Goal: Obtain resource: Download file/media

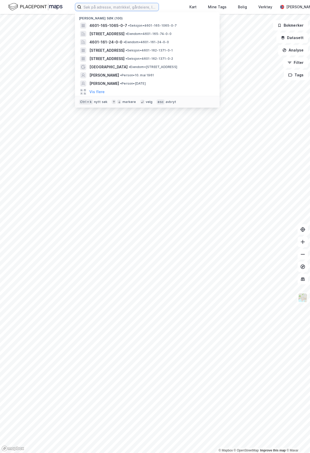
click at [128, 7] on input at bounding box center [119, 7] width 77 height 8
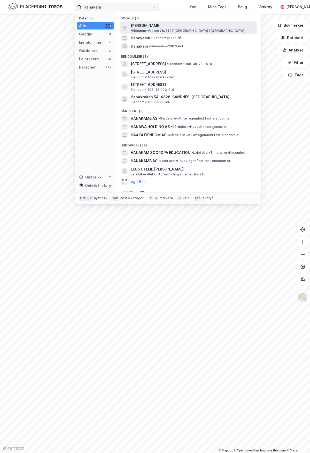
type input "Hanakam"
click at [150, 26] on span "[PERSON_NAME]" at bounding box center [146, 25] width 30 height 6
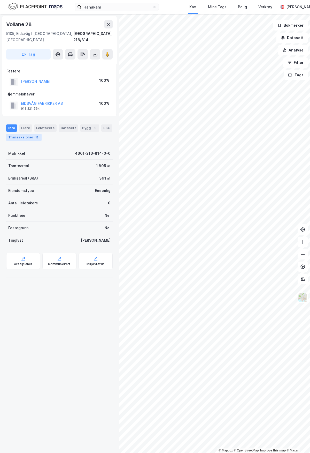
click at [27, 134] on div "Transaksjoner 12" at bounding box center [23, 137] width 35 height 7
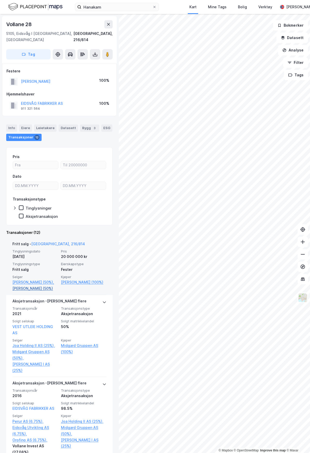
click at [28, 289] on link "[PERSON_NAME] (50%)" at bounding box center [34, 288] width 45 height 6
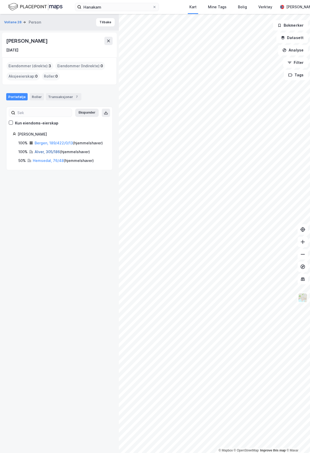
click at [50, 154] on link "Alver, 305/186" at bounding box center [47, 151] width 25 height 4
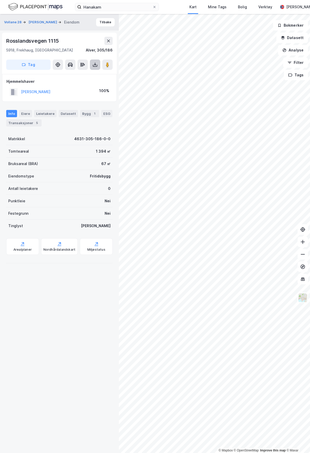
click at [96, 67] on icon at bounding box center [95, 64] width 5 height 5
click at [79, 75] on div "Last ned grunnbok" at bounding box center [70, 75] width 30 height 4
click at [16, 123] on div "Transaksjoner 5" at bounding box center [23, 122] width 35 height 7
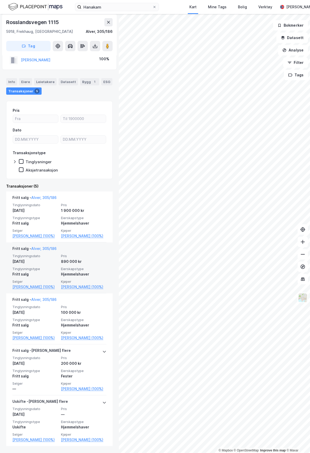
scroll to position [62, 0]
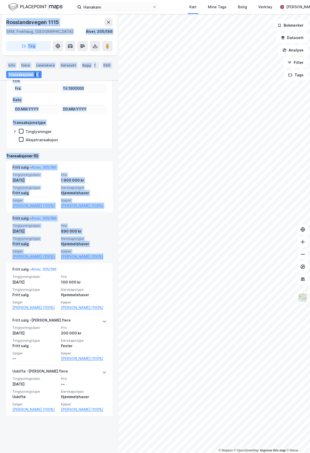
drag, startPoint x: 6, startPoint y: 20, endPoint x: 97, endPoint y: 269, distance: 265.8
click at [97, 269] on div "Vollane 28 [PERSON_NAME] 1115 5918, [GEOGRAPHIC_DATA], [GEOGRAPHIC_DATA], 305/1…" at bounding box center [59, 233] width 119 height 439
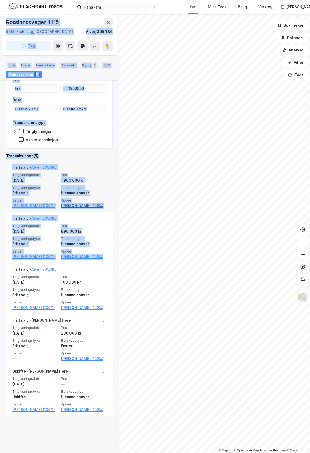
copy div "Rosslandsvegen 1115 5918, Frekhaug, Vestland Alver, 305/186 Tag Hjemmelshaver […"
